Goal: Information Seeking & Learning: Learn about a topic

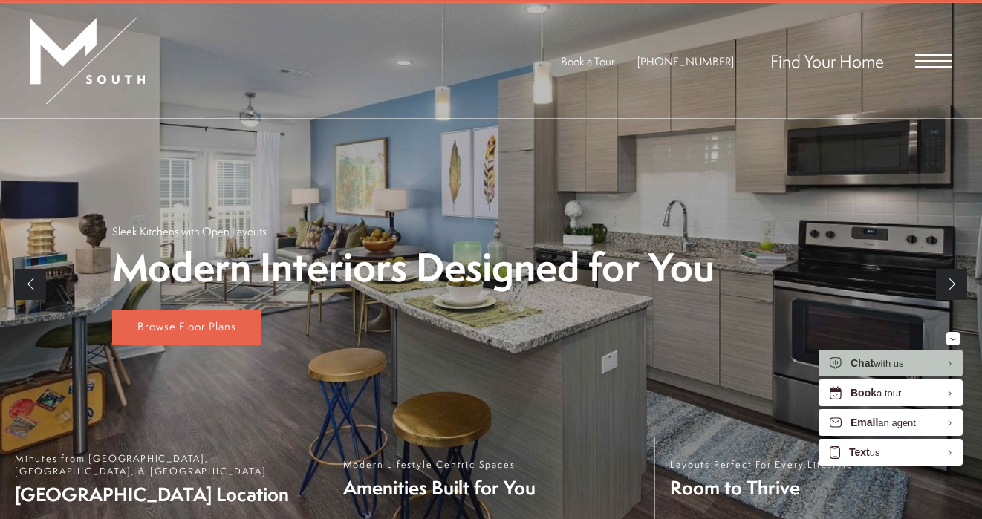
scroll to position [197, 0]
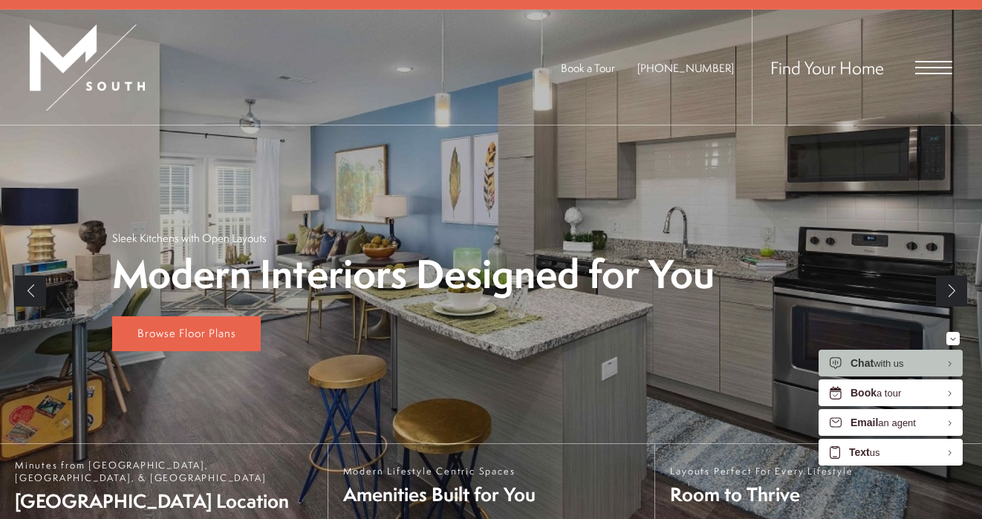
click at [928, 68] on span "Open Menu" at bounding box center [934, 67] width 37 height 13
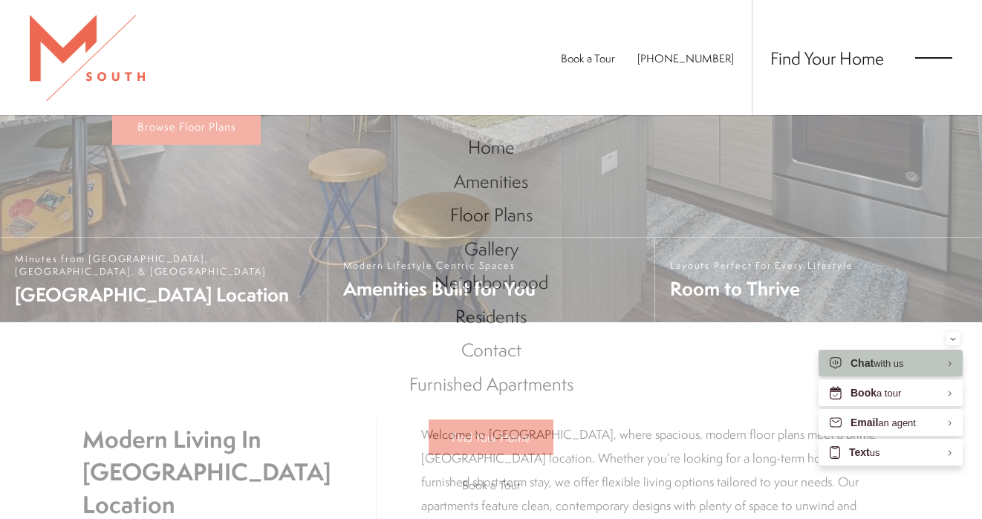
scroll to position [0, 0]
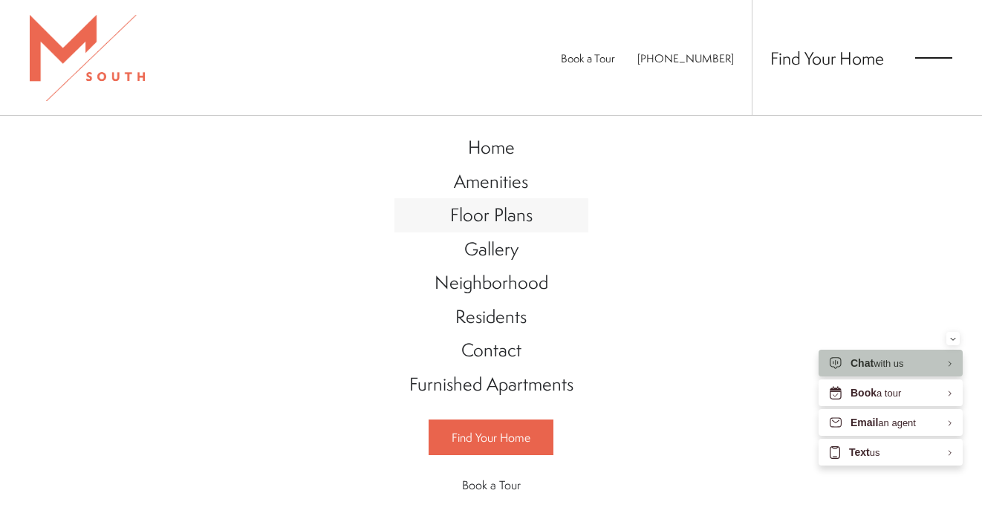
click at [504, 219] on span "Floor Plans" at bounding box center [491, 214] width 82 height 25
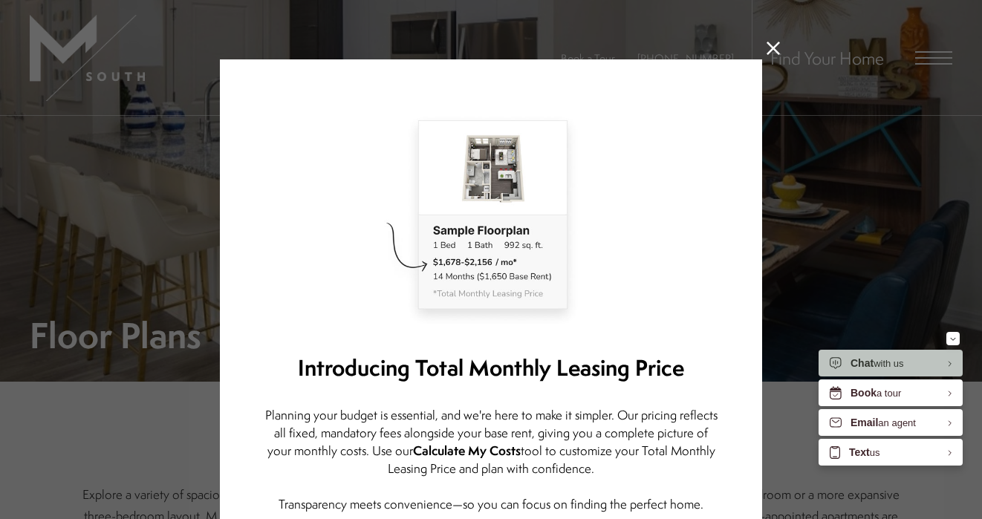
click at [778, 48] on icon at bounding box center [773, 48] width 13 height 13
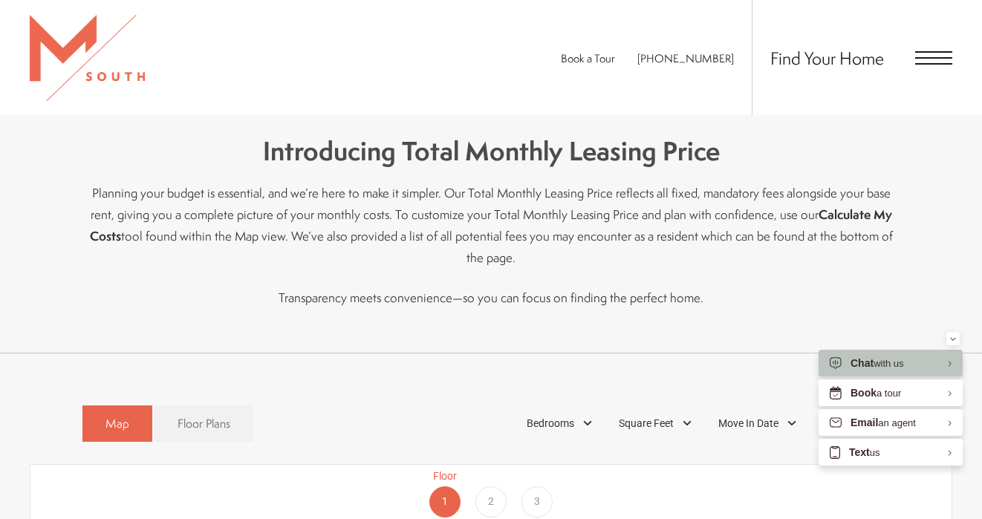
scroll to position [535, 0]
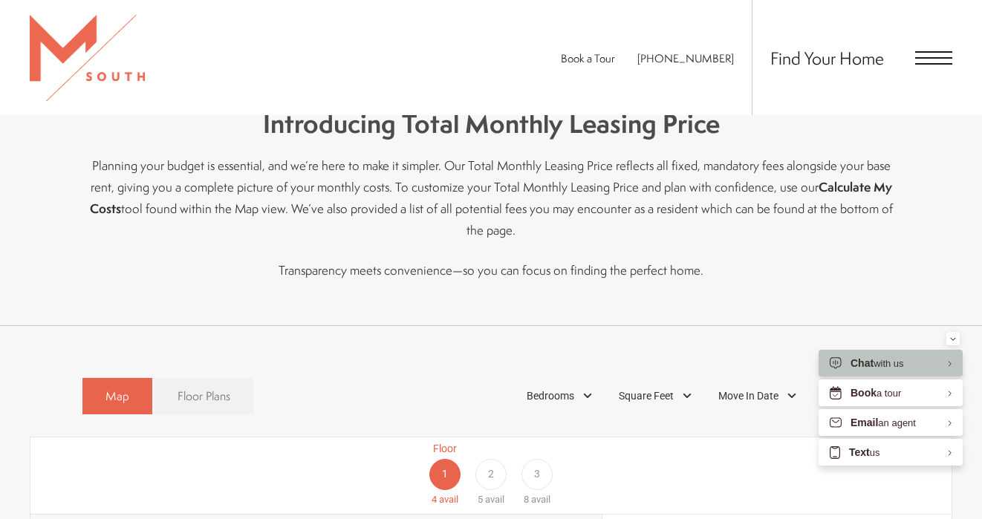
click at [180, 388] on span "Floor Plans" at bounding box center [204, 396] width 53 height 17
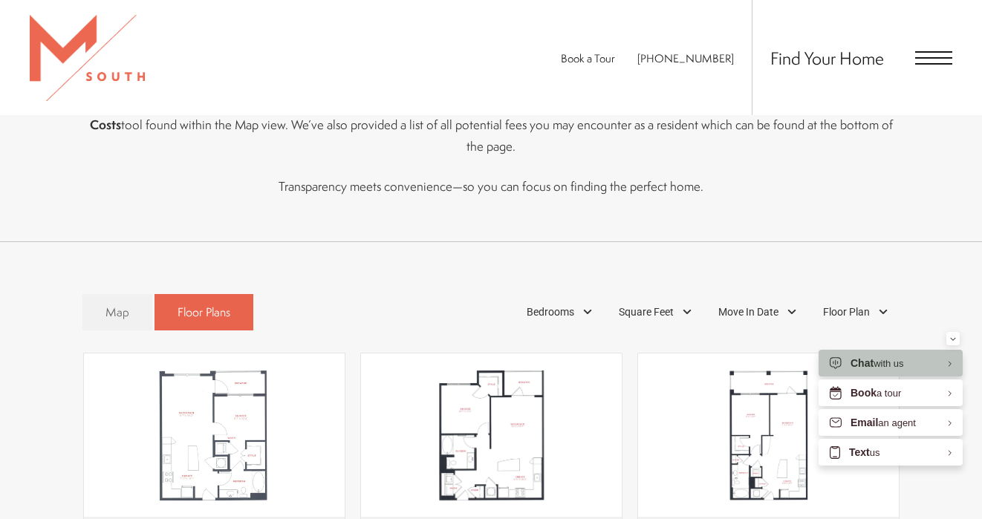
scroll to position [665, 0]
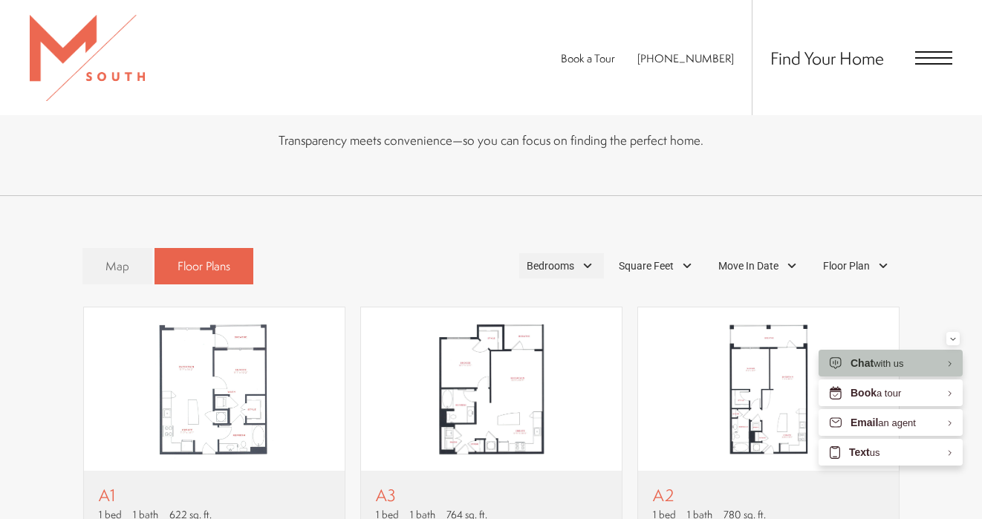
click at [586, 253] on div "Bedrooms" at bounding box center [561, 265] width 85 height 25
click at [523, 326] on span "2 Bedroom" at bounding box center [533, 334] width 74 height 16
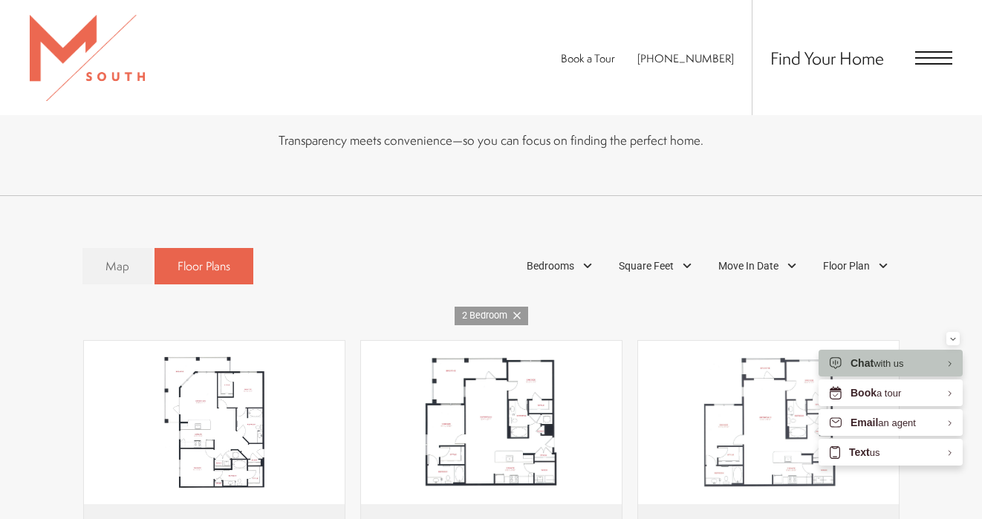
click at [451, 313] on div "Map Floor Plans 1 Bedrooms 1 Bedroom 2 Bedroom" at bounding box center [491, 505] width 923 height 528
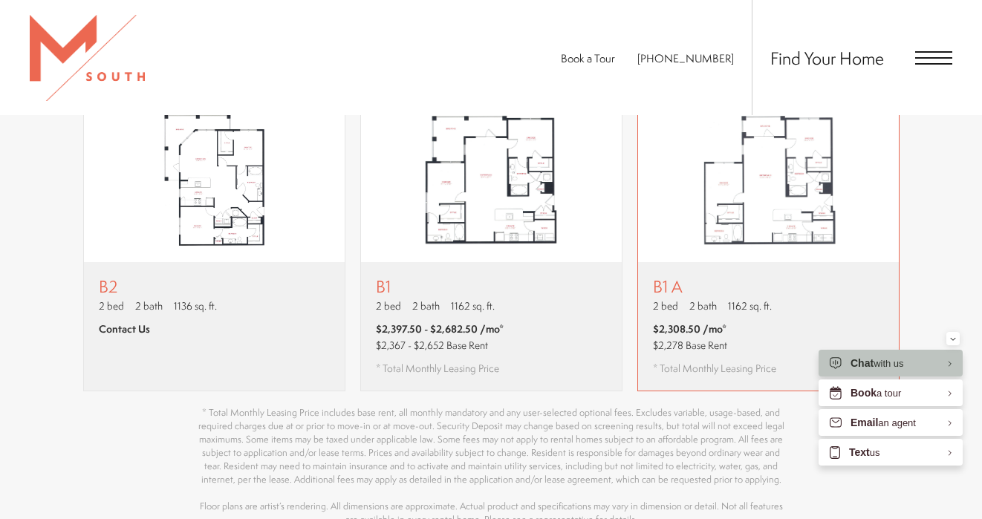
scroll to position [908, 0]
click at [733, 321] on span "$2,308.50 /mo*" at bounding box center [714, 328] width 123 height 15
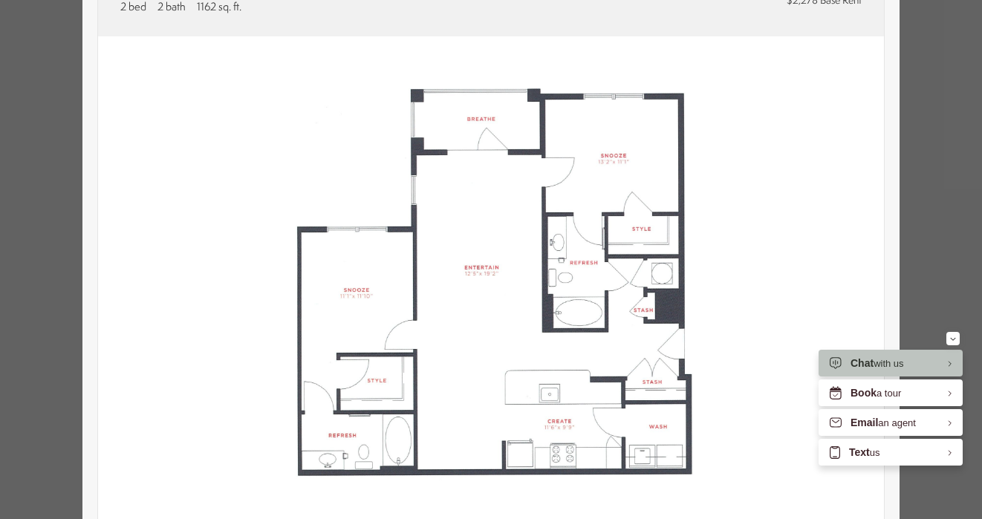
scroll to position [137, 0]
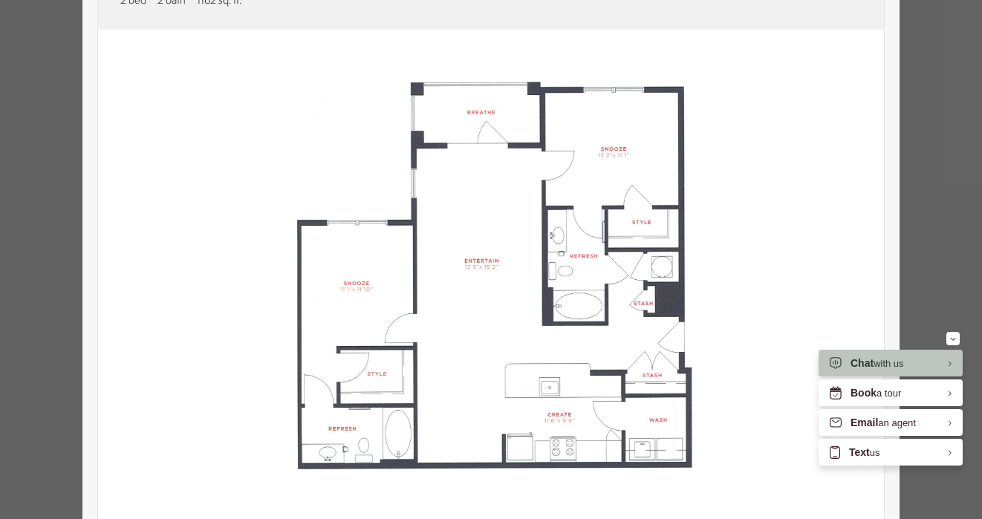
click at [956, 152] on div "B1 A 2 bed 2 bath 1162 sq. ft. $2,308.50 /mo* $2,278 Base Rent 2D 3D" at bounding box center [491, 259] width 982 height 519
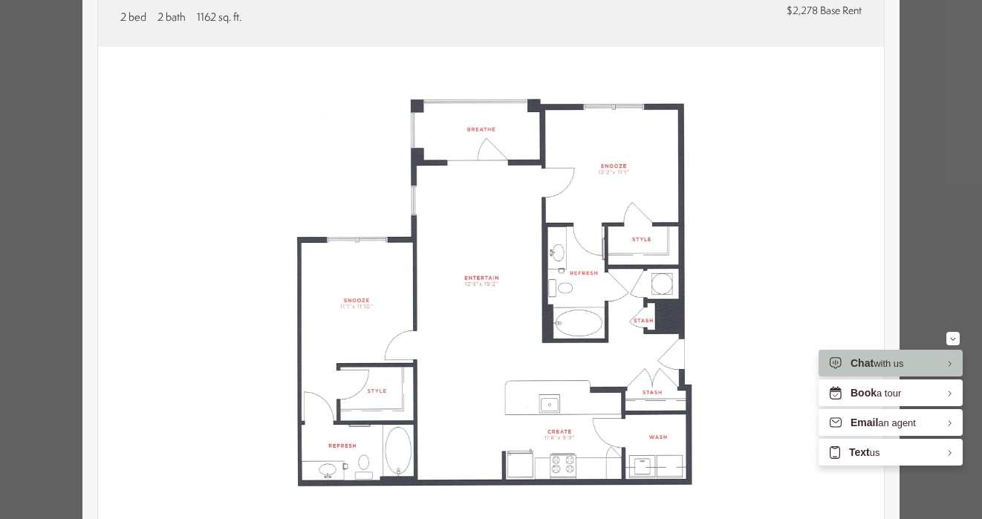
scroll to position [5, 0]
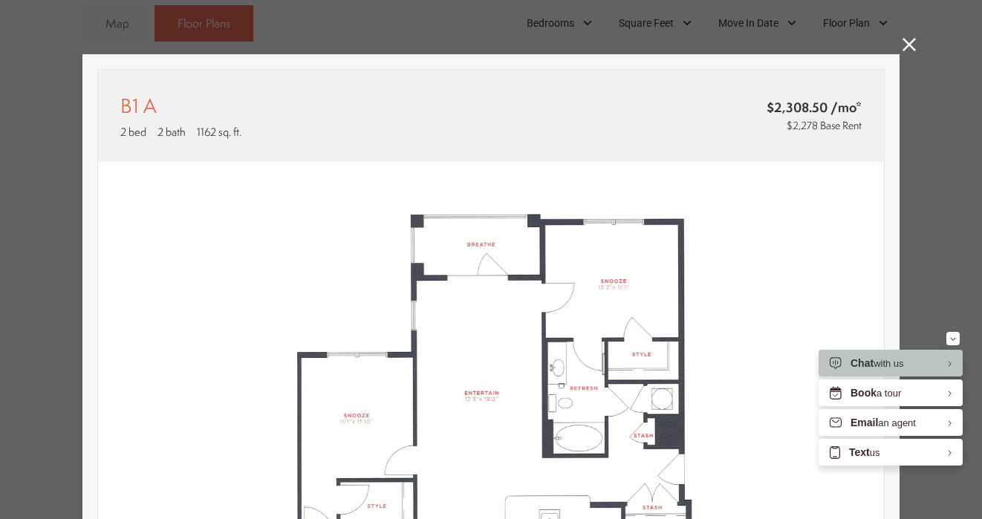
click at [904, 49] on icon at bounding box center [909, 44] width 13 height 13
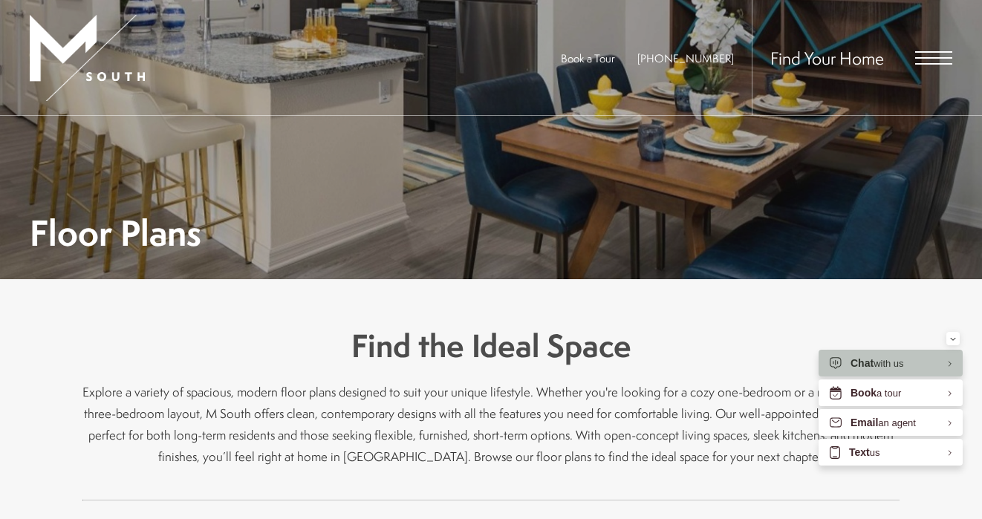
scroll to position [0, 0]
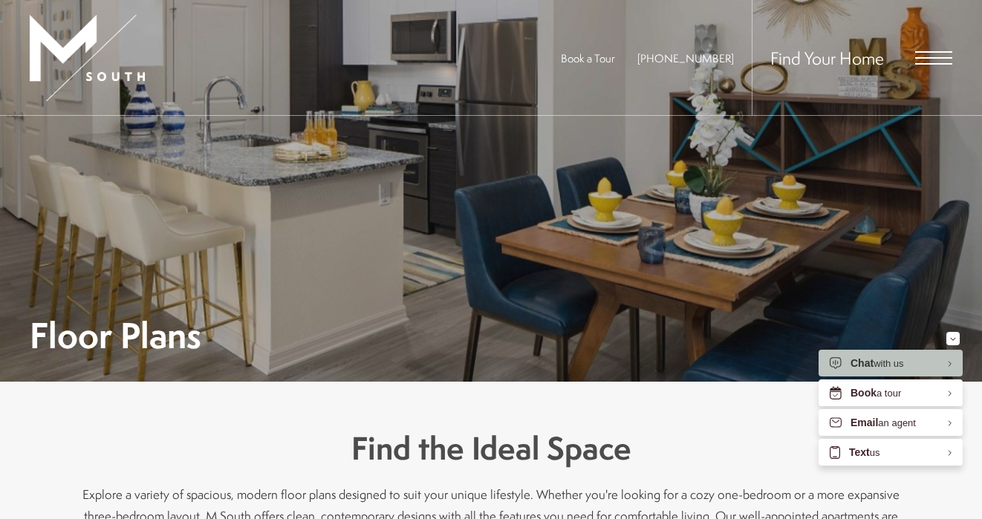
click at [938, 59] on span "Open Menu" at bounding box center [934, 57] width 37 height 13
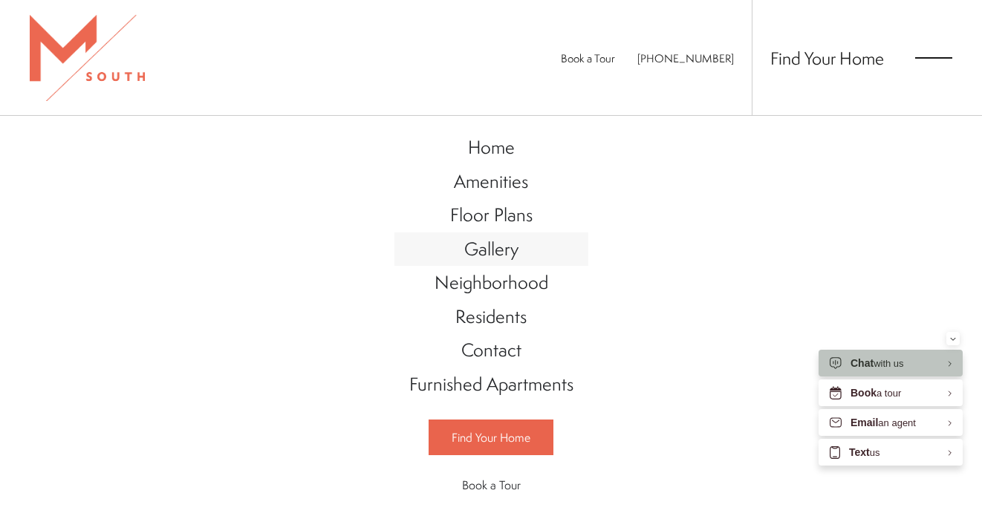
click at [509, 253] on span "Gallery" at bounding box center [491, 248] width 54 height 25
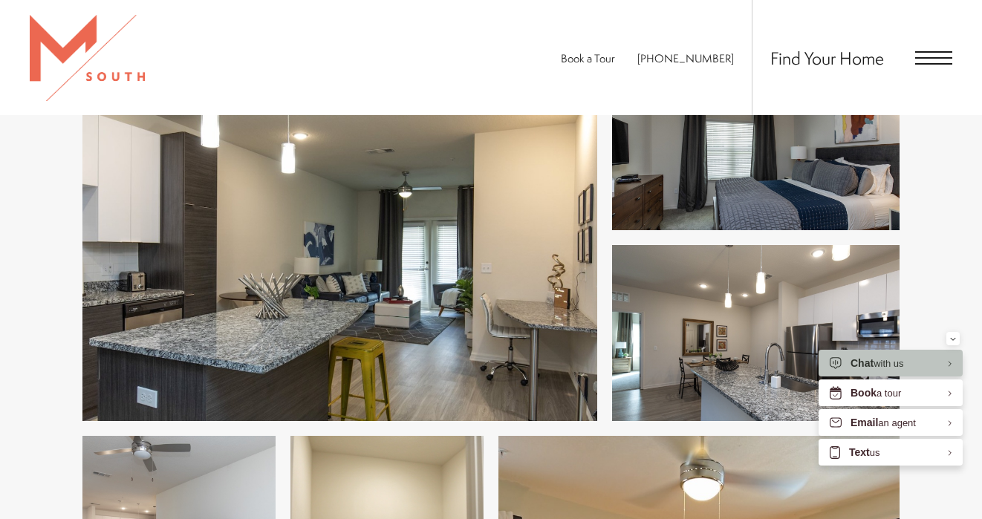
scroll to position [638, 0]
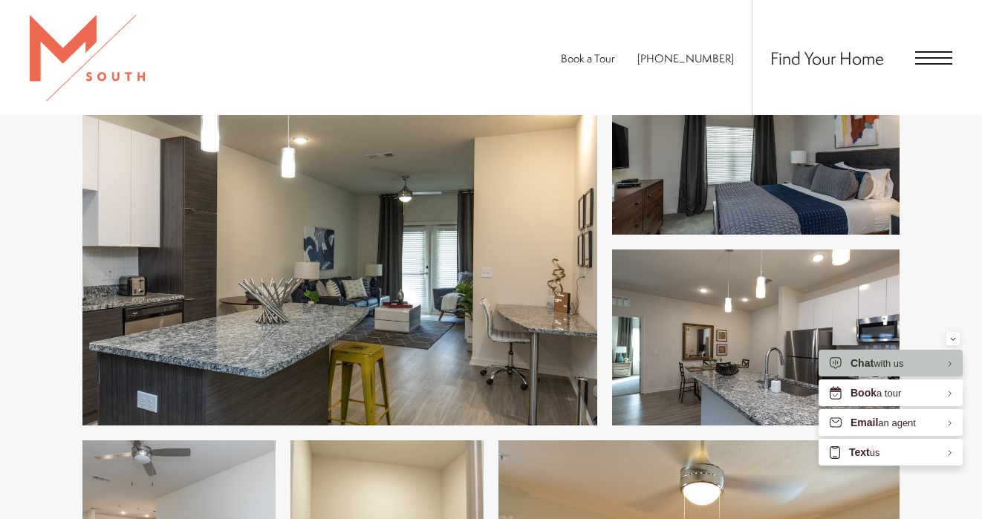
click at [464, 286] on img at bounding box center [339, 242] width 515 height 368
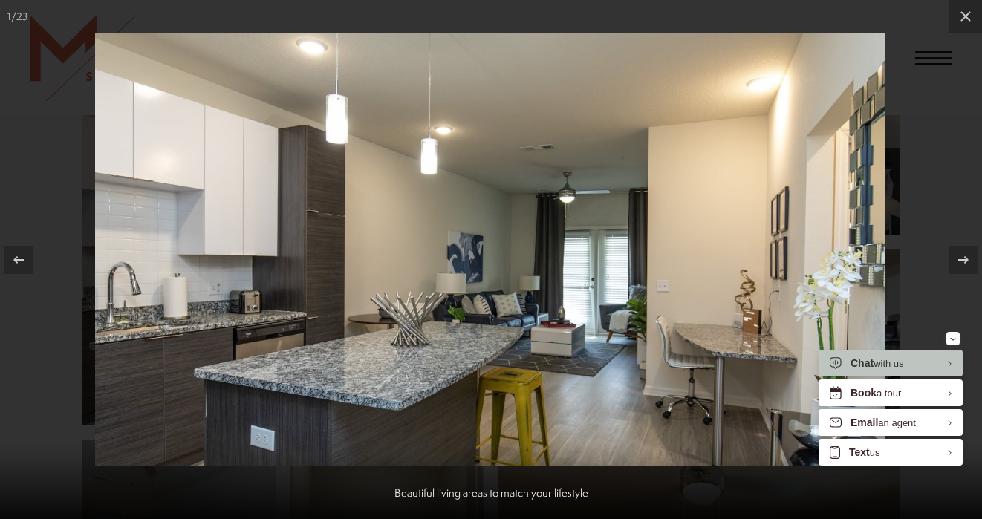
click at [922, 262] on div at bounding box center [491, 259] width 982 height 519
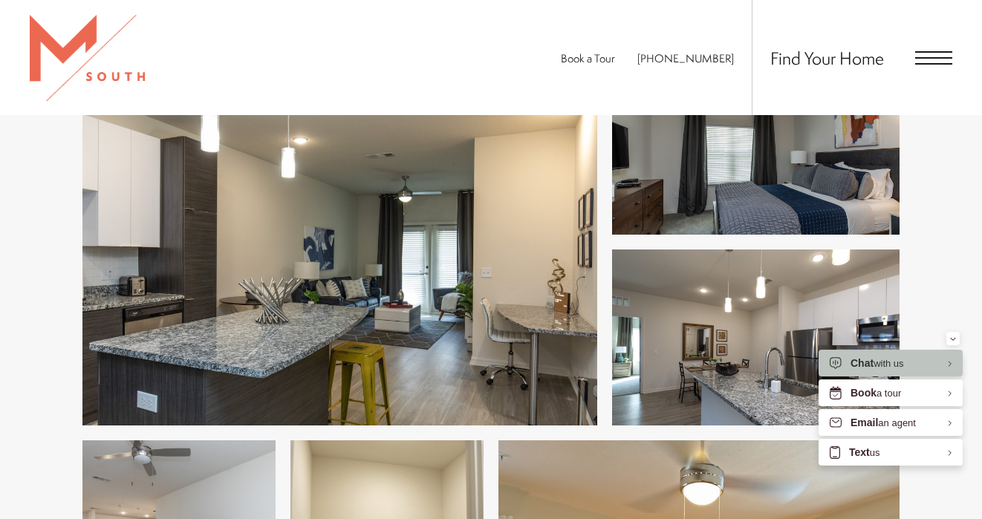
click at [566, 239] on img at bounding box center [339, 242] width 515 height 368
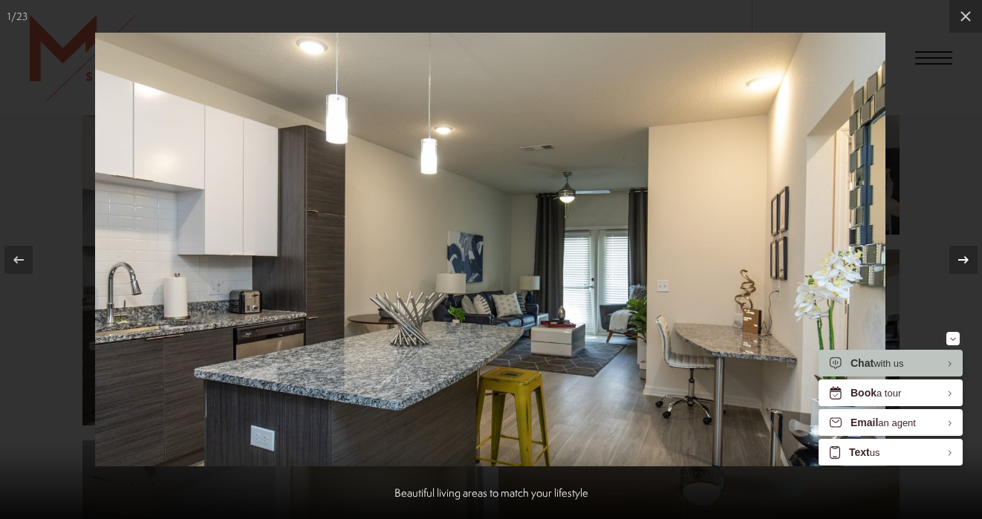
click at [961, 253] on icon at bounding box center [964, 260] width 18 height 18
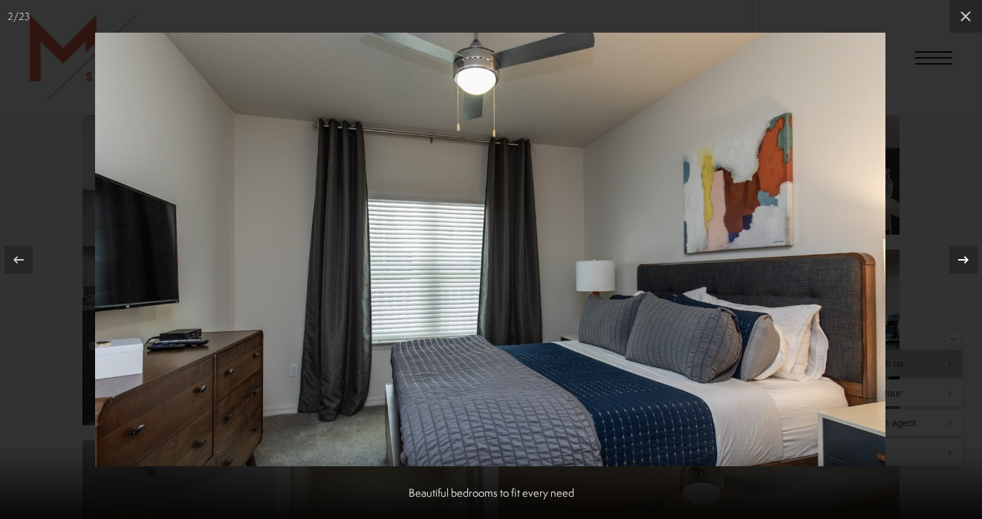
click at [961, 254] on icon at bounding box center [964, 260] width 18 height 18
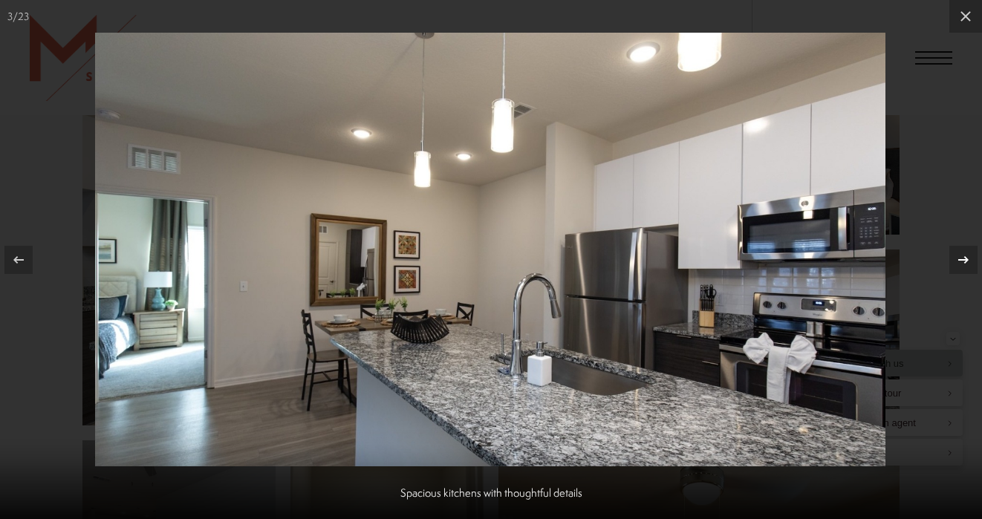
click at [961, 255] on icon at bounding box center [964, 260] width 18 height 18
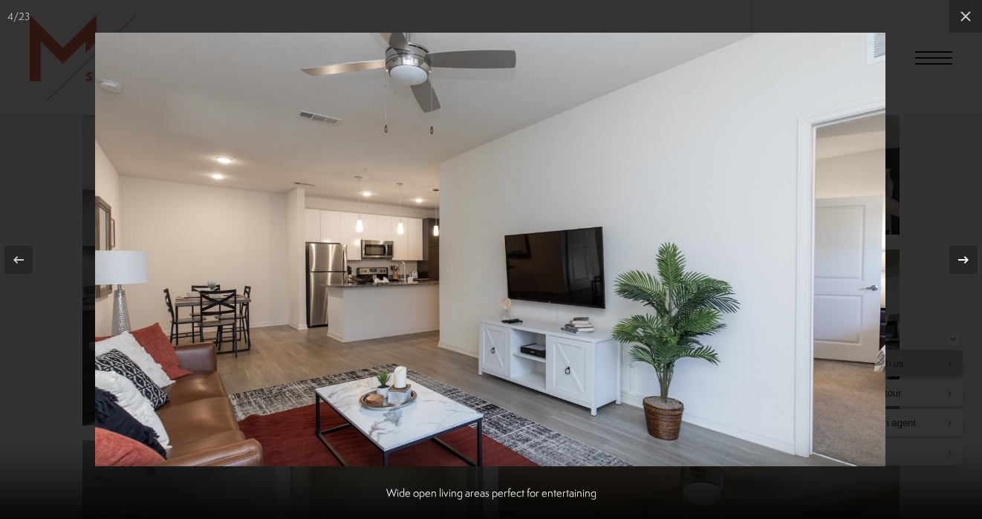
click at [961, 255] on icon at bounding box center [964, 260] width 18 height 18
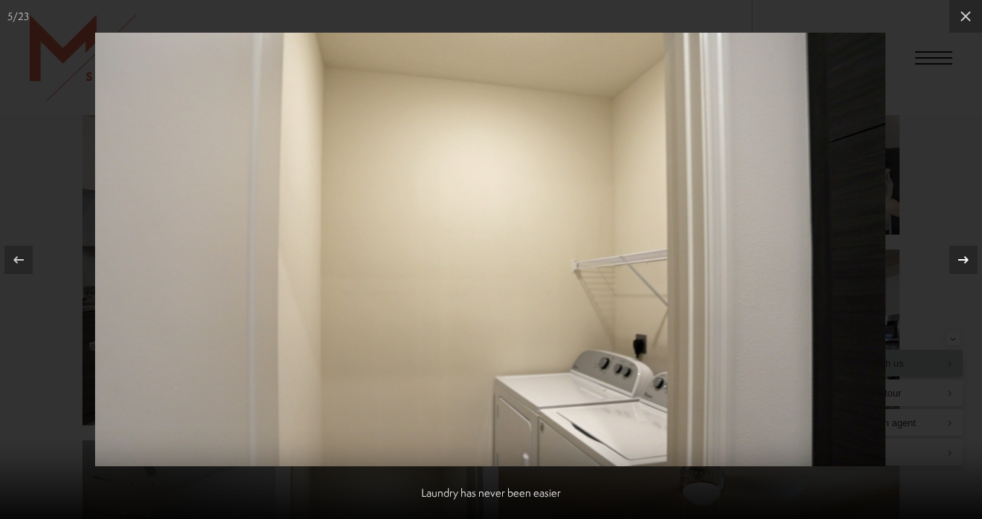
click at [961, 255] on icon at bounding box center [964, 260] width 18 height 18
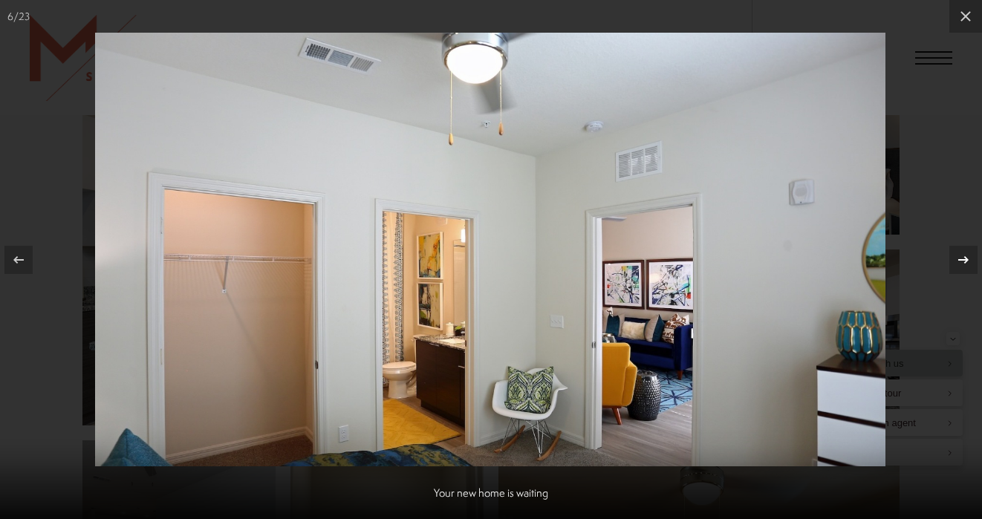
click at [951, 252] on div at bounding box center [964, 260] width 28 height 28
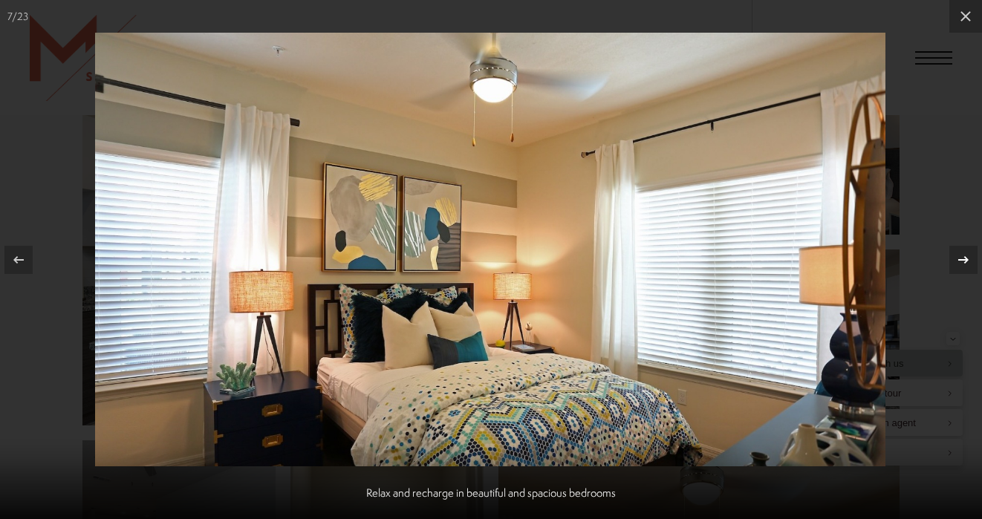
click at [961, 255] on icon at bounding box center [964, 260] width 18 height 18
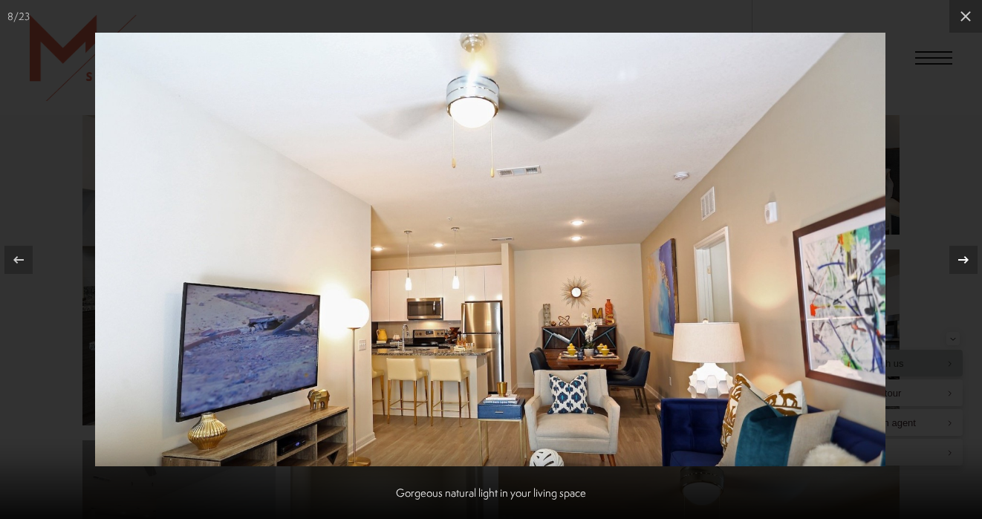
click at [962, 257] on icon at bounding box center [964, 260] width 18 height 18
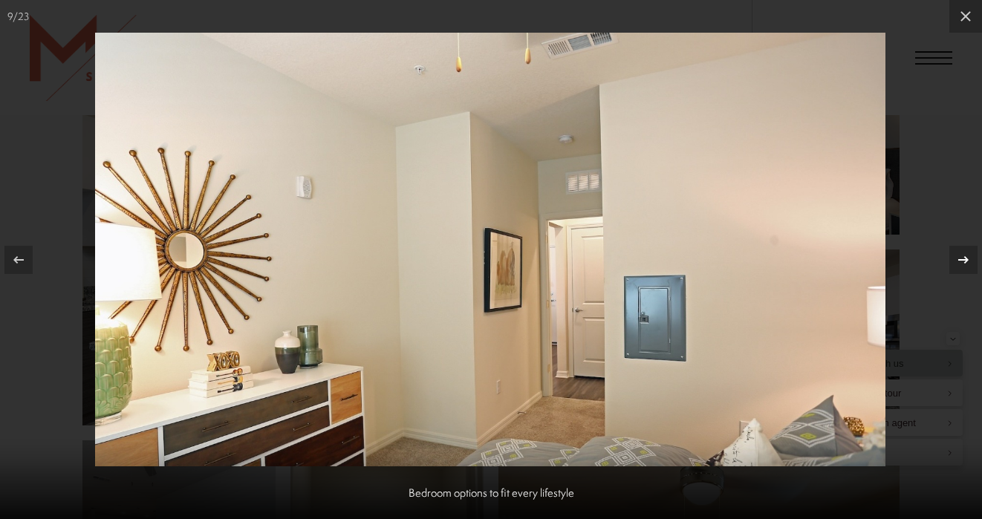
click at [962, 257] on icon at bounding box center [964, 260] width 18 height 18
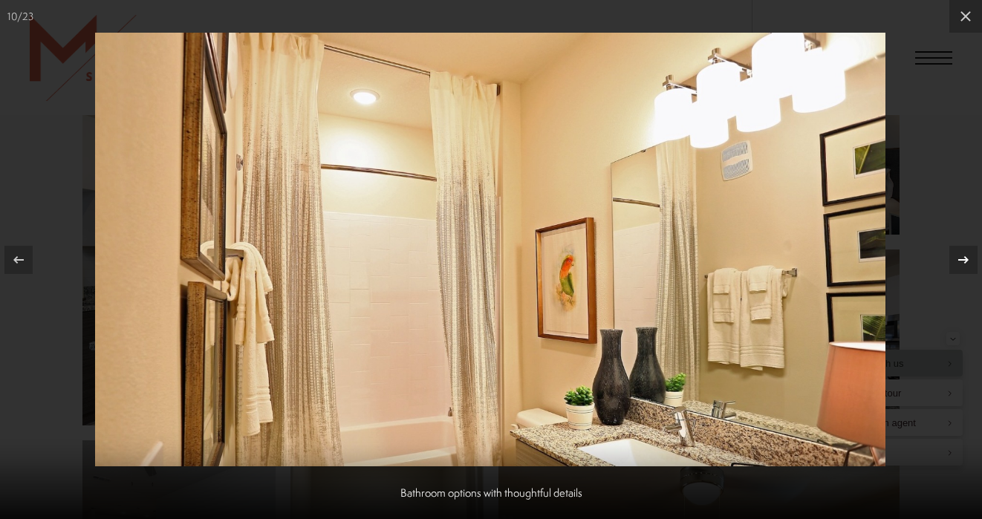
click at [962, 258] on icon at bounding box center [964, 260] width 18 height 18
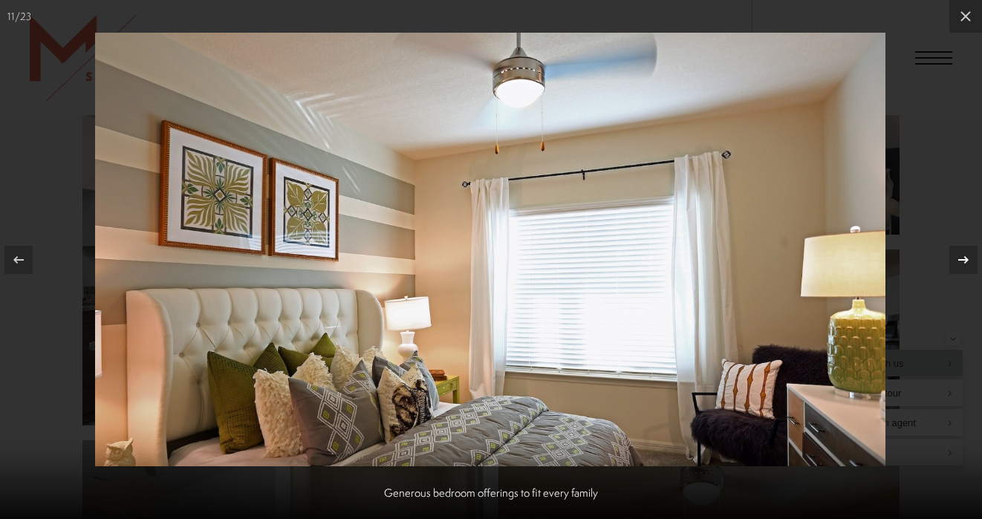
click at [962, 258] on icon at bounding box center [964, 260] width 18 height 18
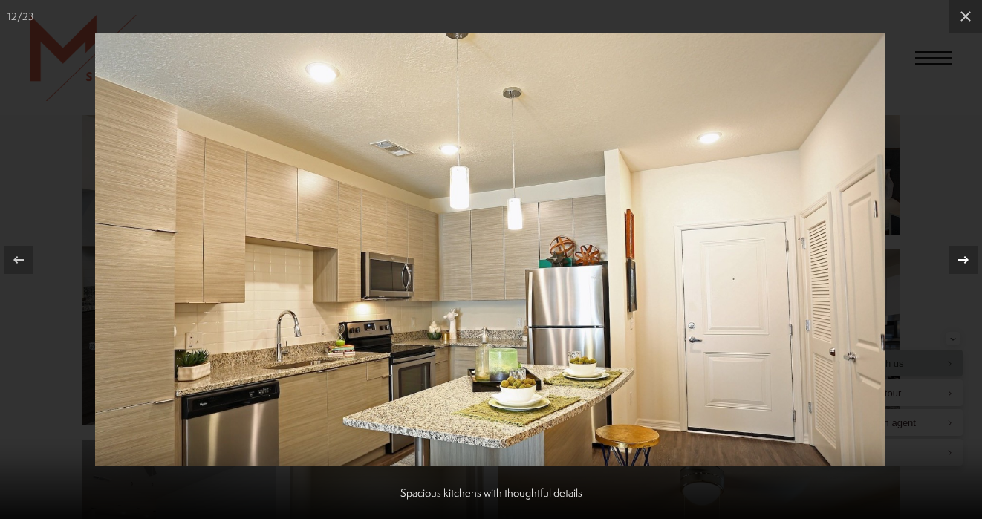
click at [962, 258] on icon at bounding box center [964, 260] width 18 height 18
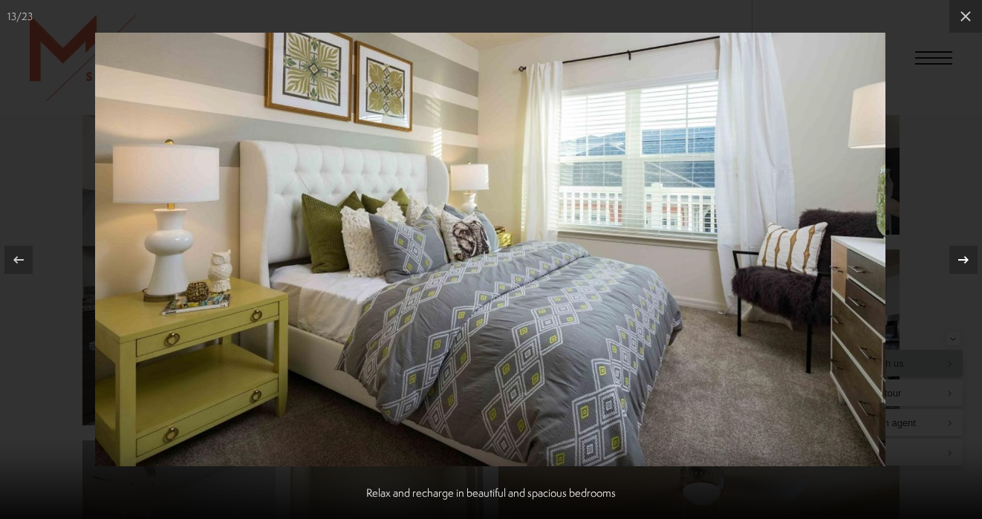
click at [962, 258] on icon at bounding box center [964, 260] width 18 height 18
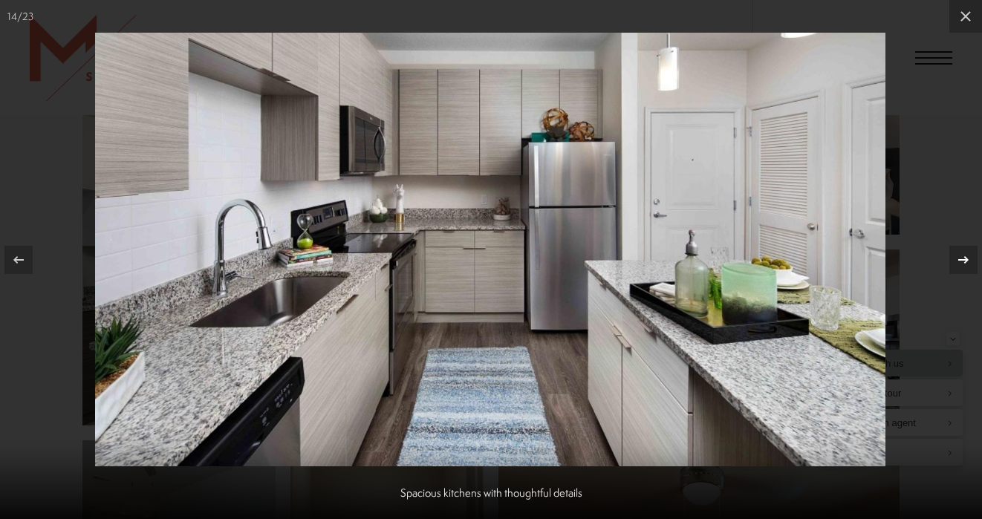
click at [962, 258] on icon at bounding box center [964, 260] width 18 height 18
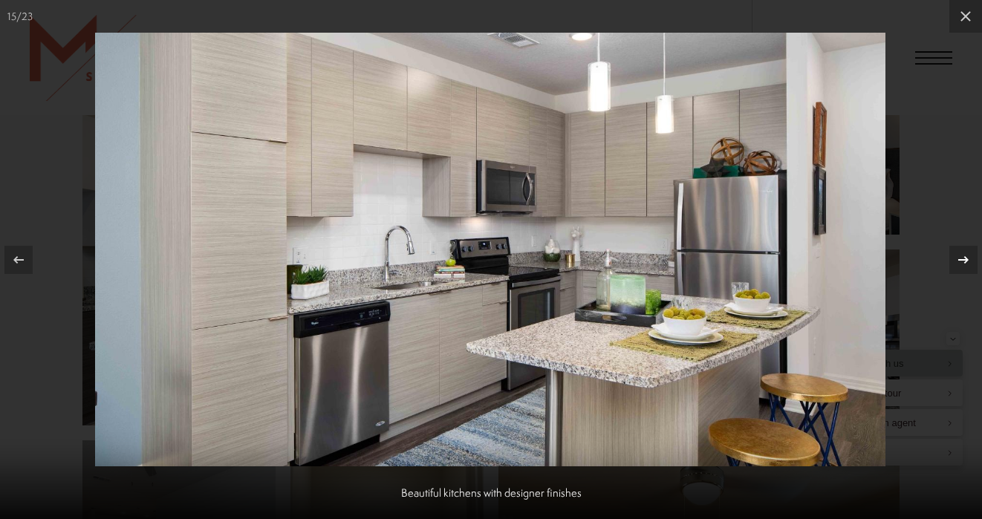
click at [972, 259] on icon at bounding box center [964, 260] width 18 height 18
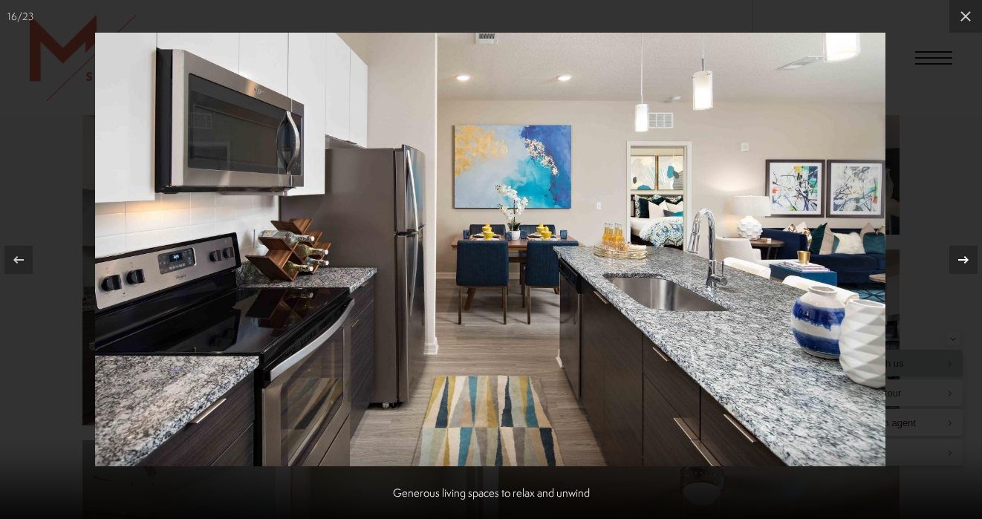
click at [955, 262] on icon at bounding box center [964, 260] width 18 height 18
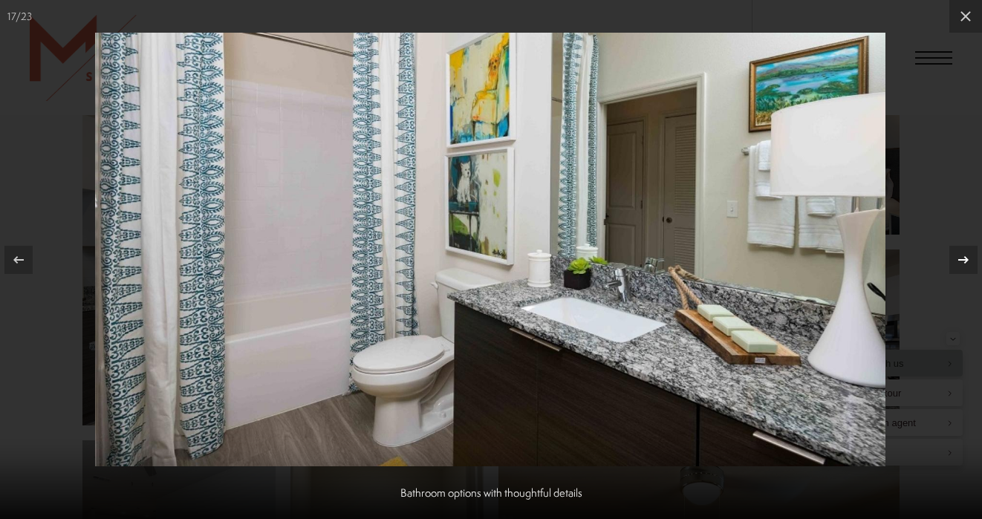
click at [955, 259] on icon at bounding box center [964, 260] width 18 height 18
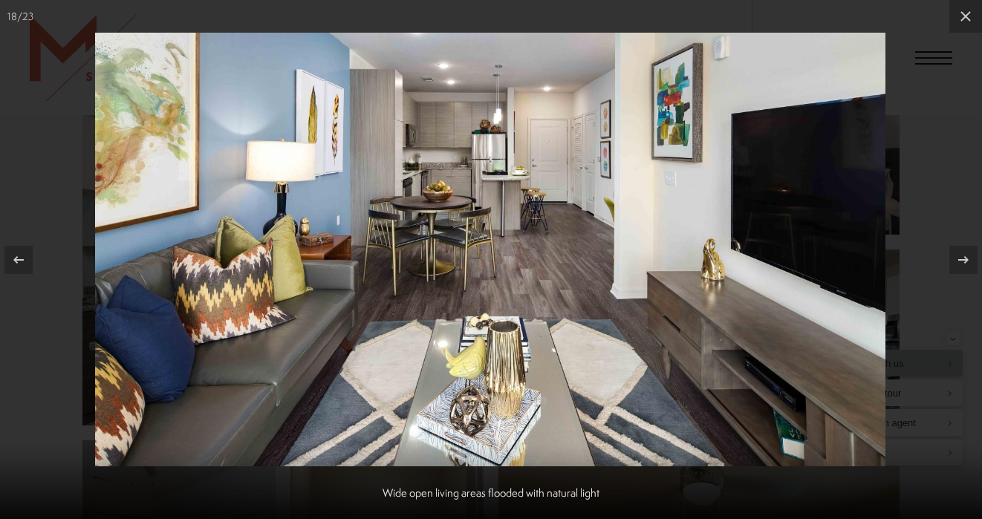
click at [942, 138] on div at bounding box center [491, 259] width 982 height 519
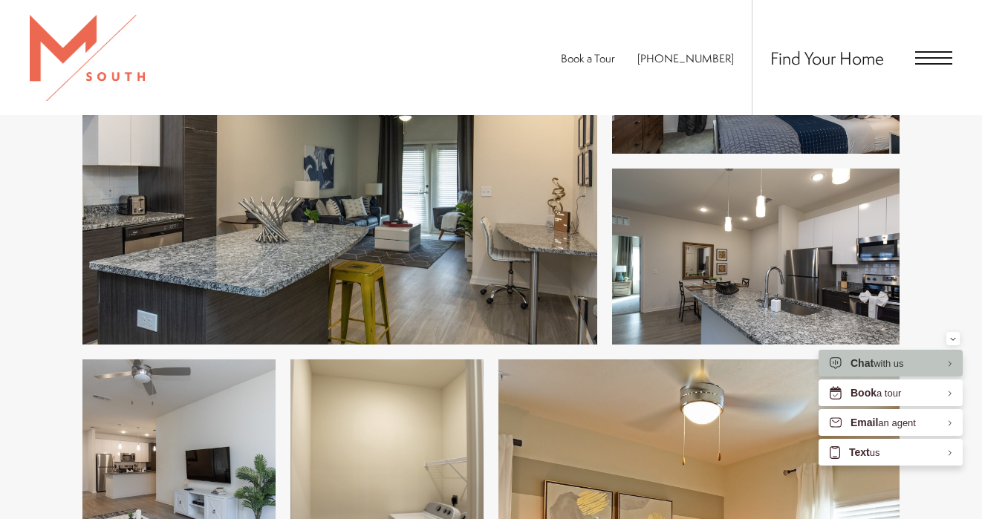
scroll to position [733, 0]
